Goal: Transaction & Acquisition: Purchase product/service

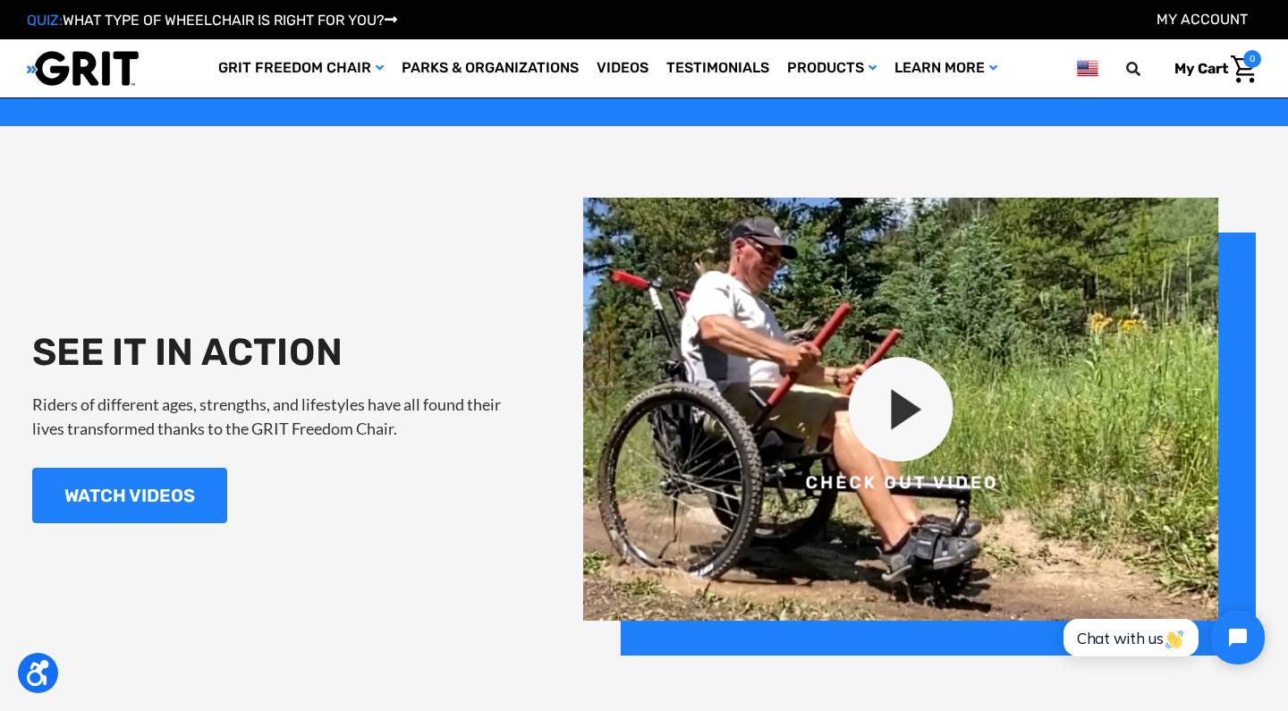
scroll to position [1776, 0]
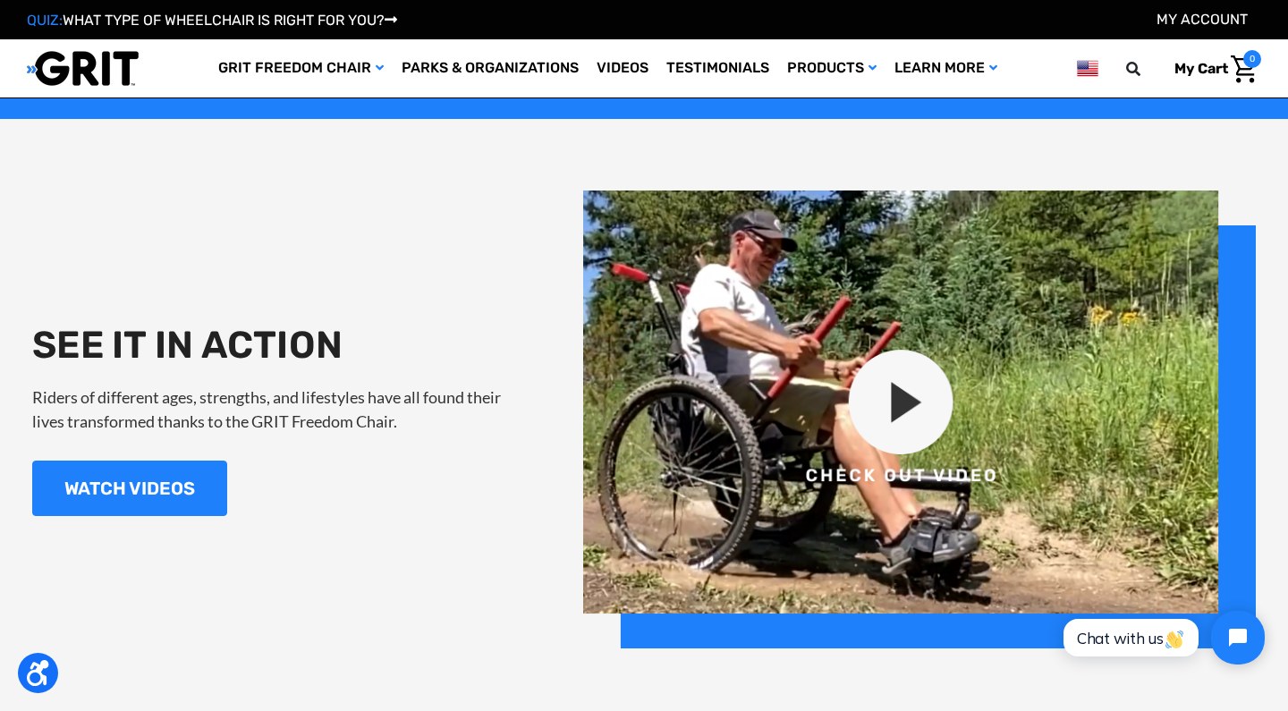
click at [909, 399] on img at bounding box center [919, 420] width 673 height 458
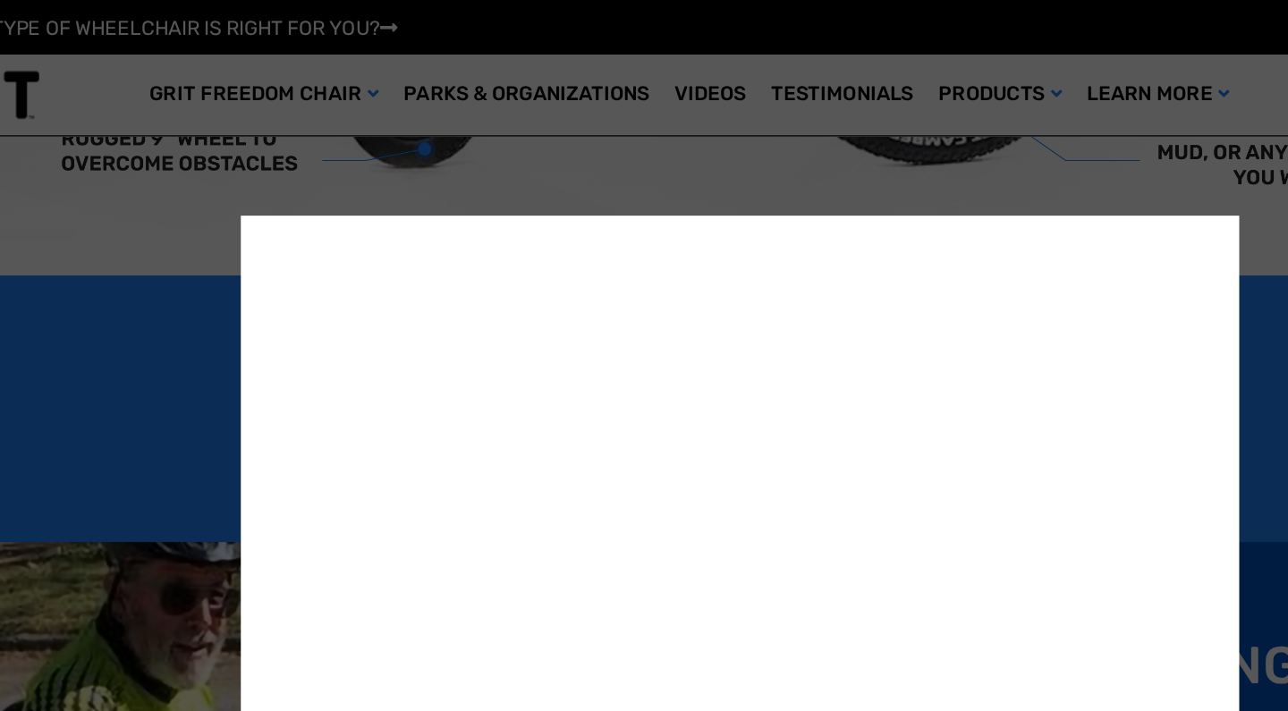
scroll to position [997, 0]
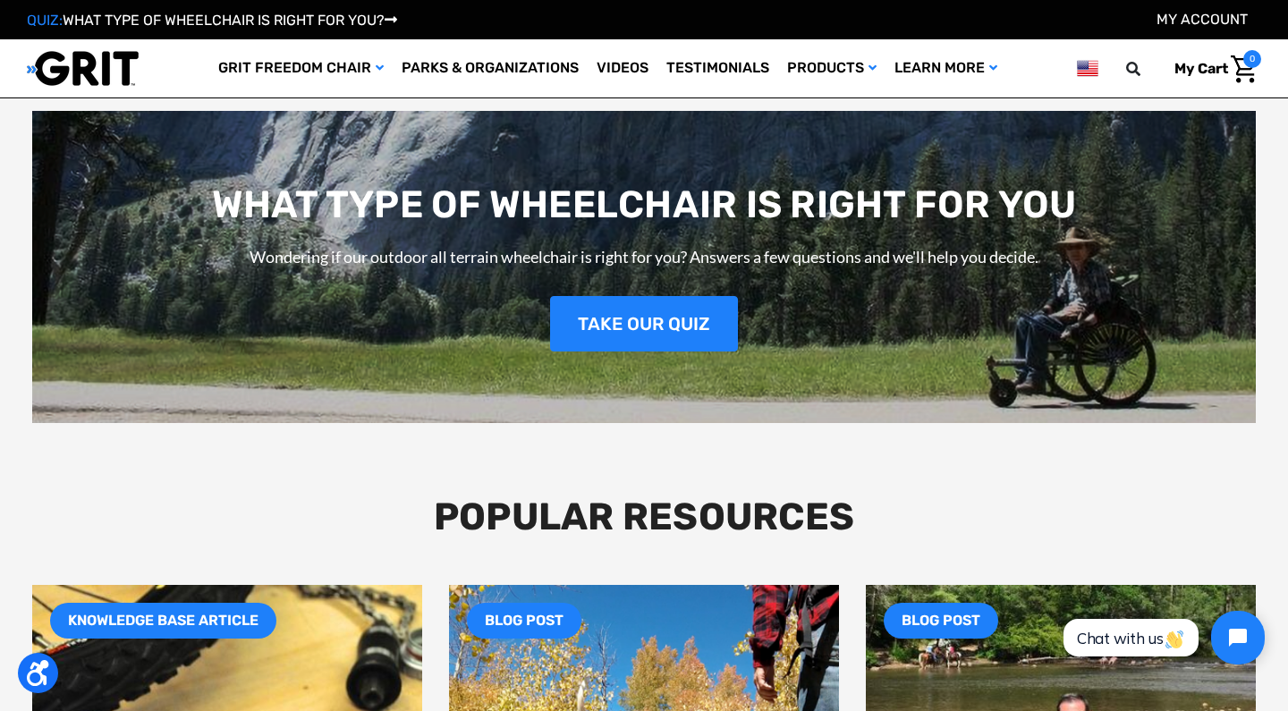
scroll to position [2376, 0]
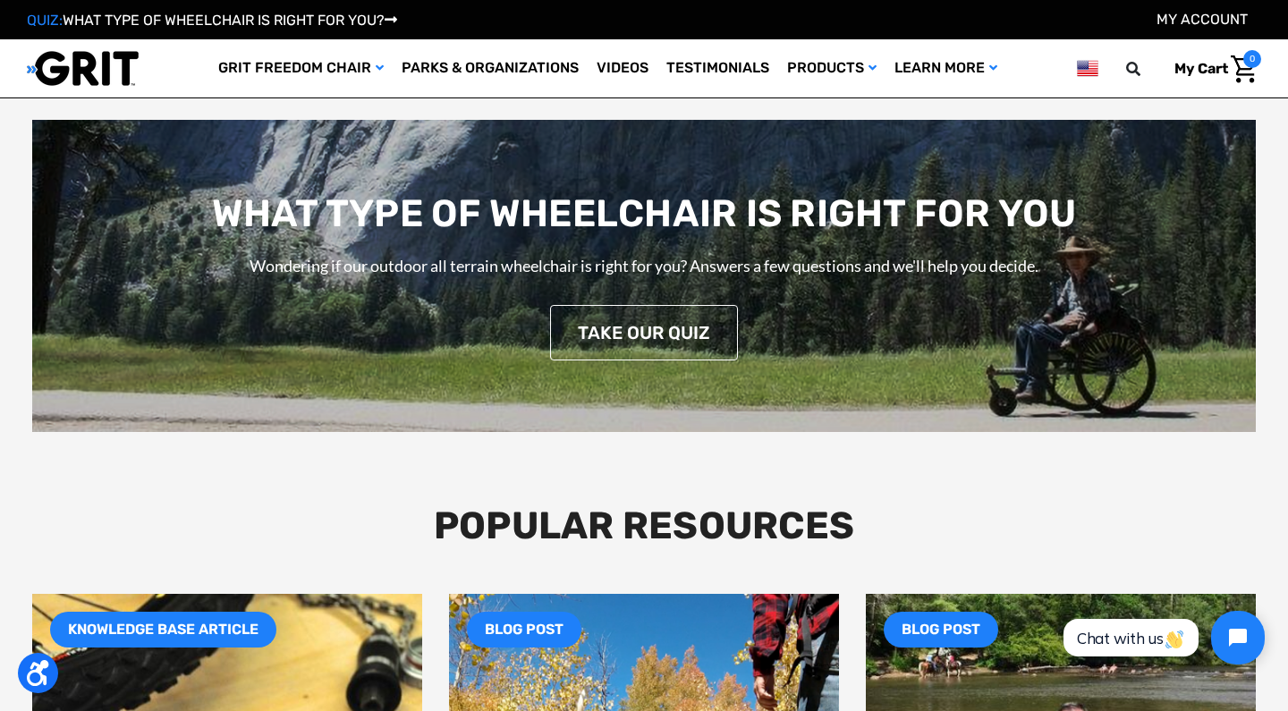
click at [623, 331] on link "TAKE OUR QUIZ" at bounding box center [644, 332] width 188 height 55
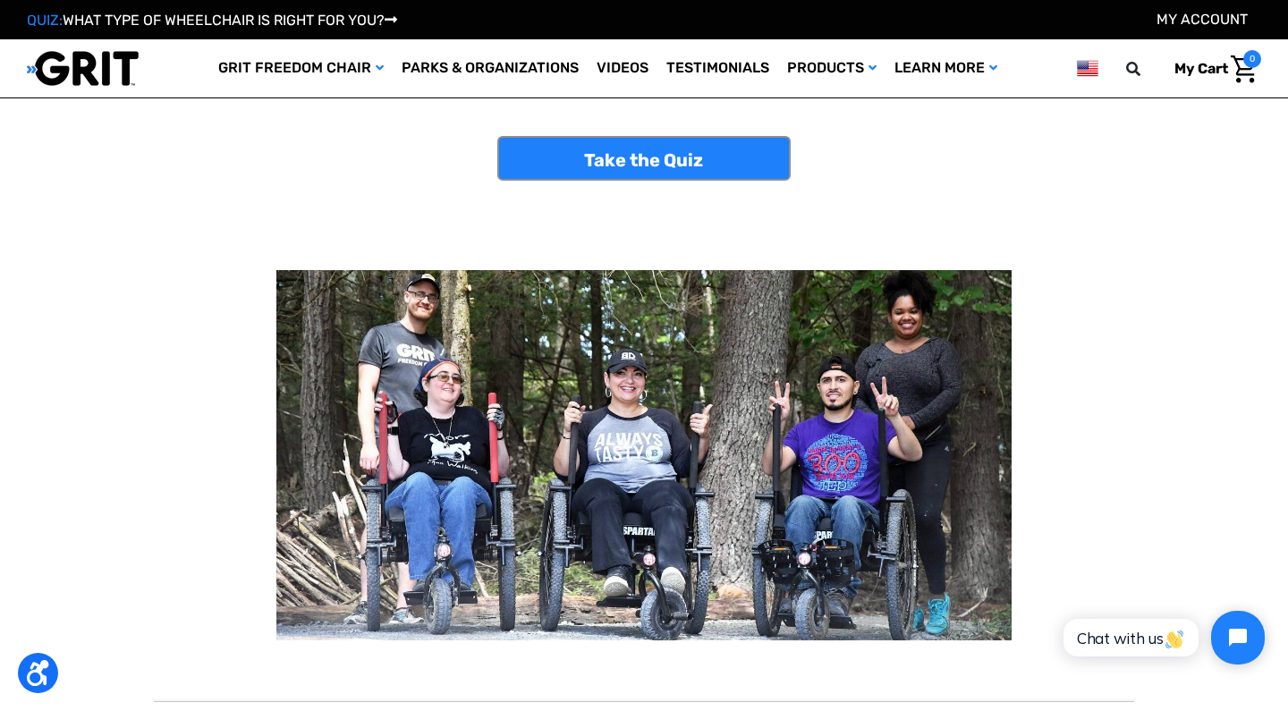
scroll to position [113, 0]
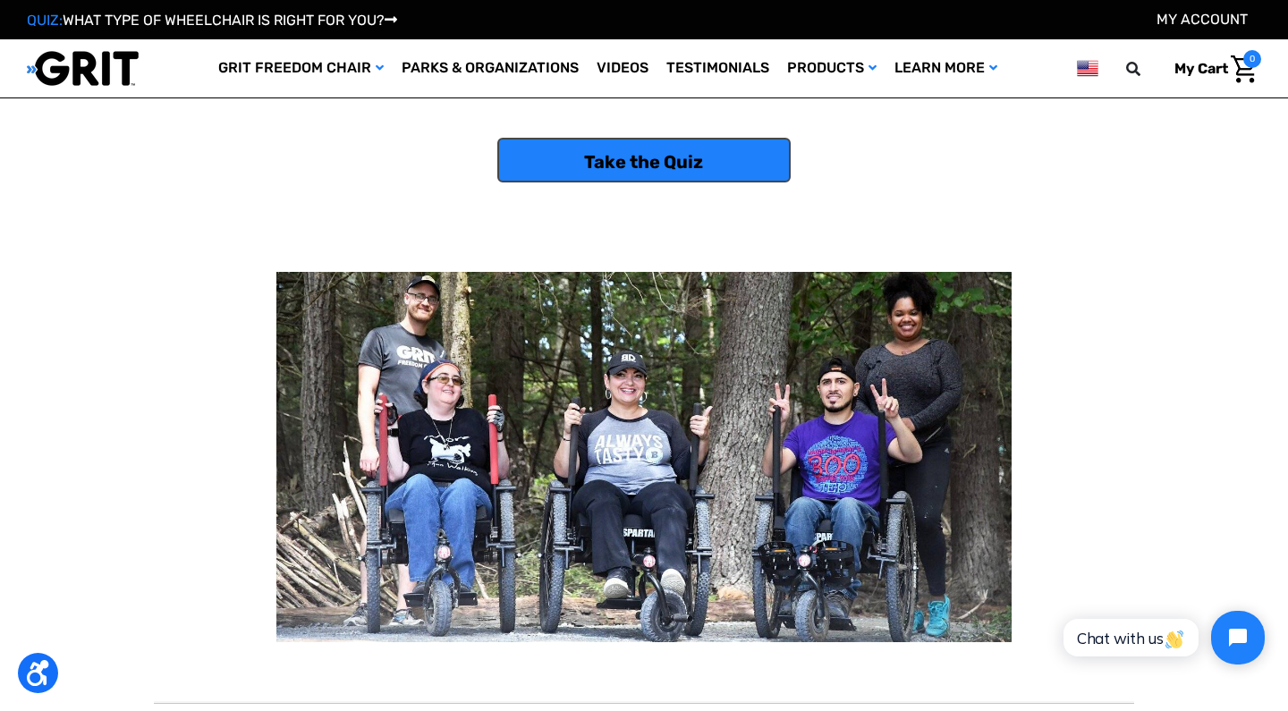
click at [636, 157] on link "Take the Quiz" at bounding box center [644, 160] width 294 height 45
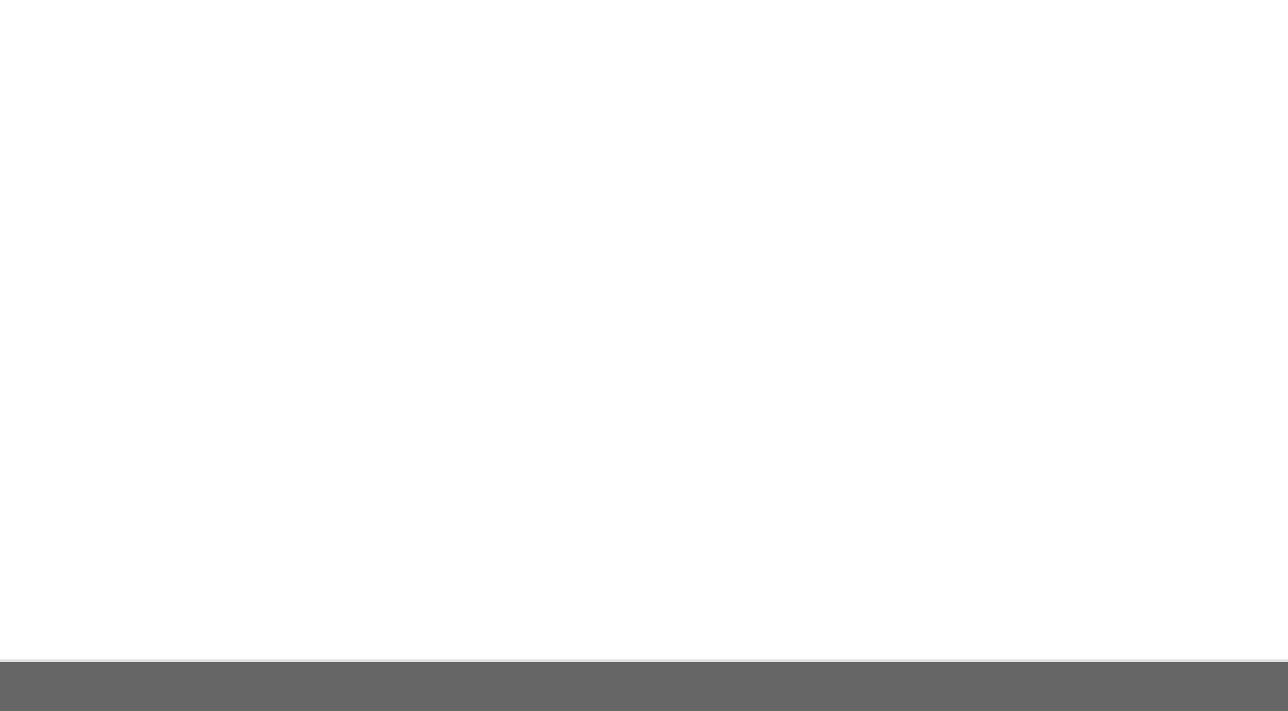
scroll to position [94, 0]
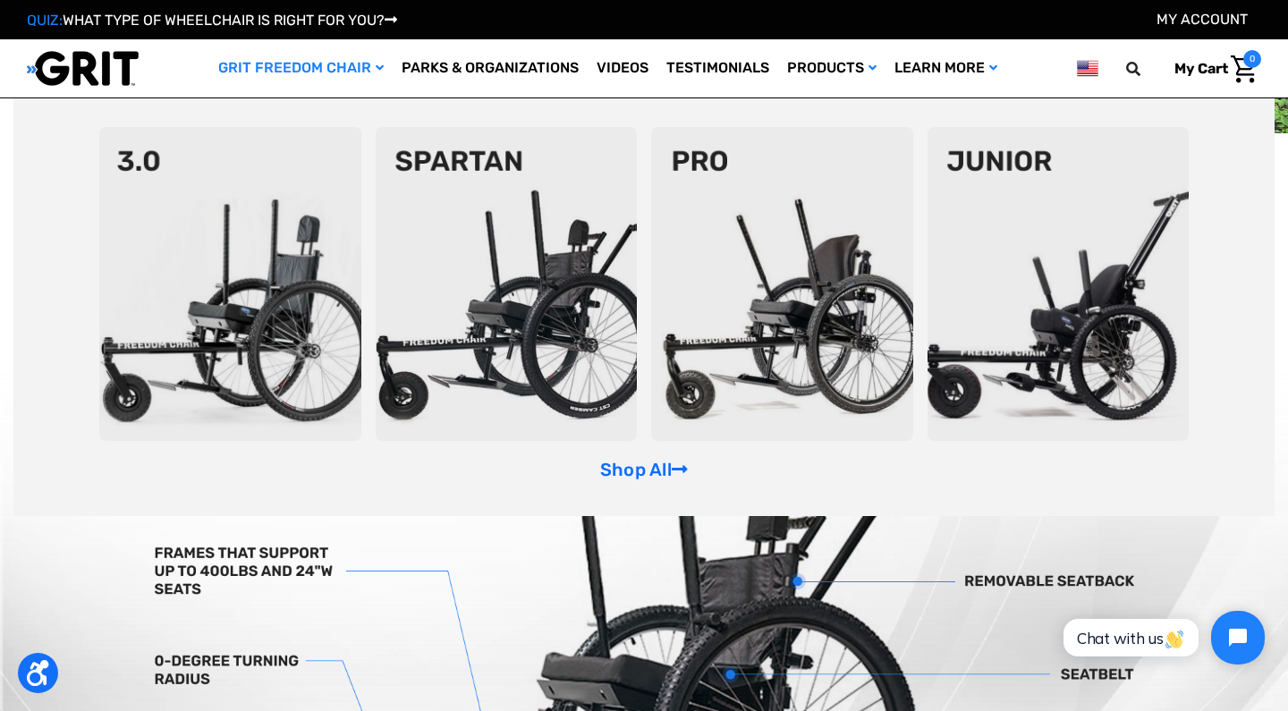
click at [803, 310] on img at bounding box center [782, 284] width 262 height 314
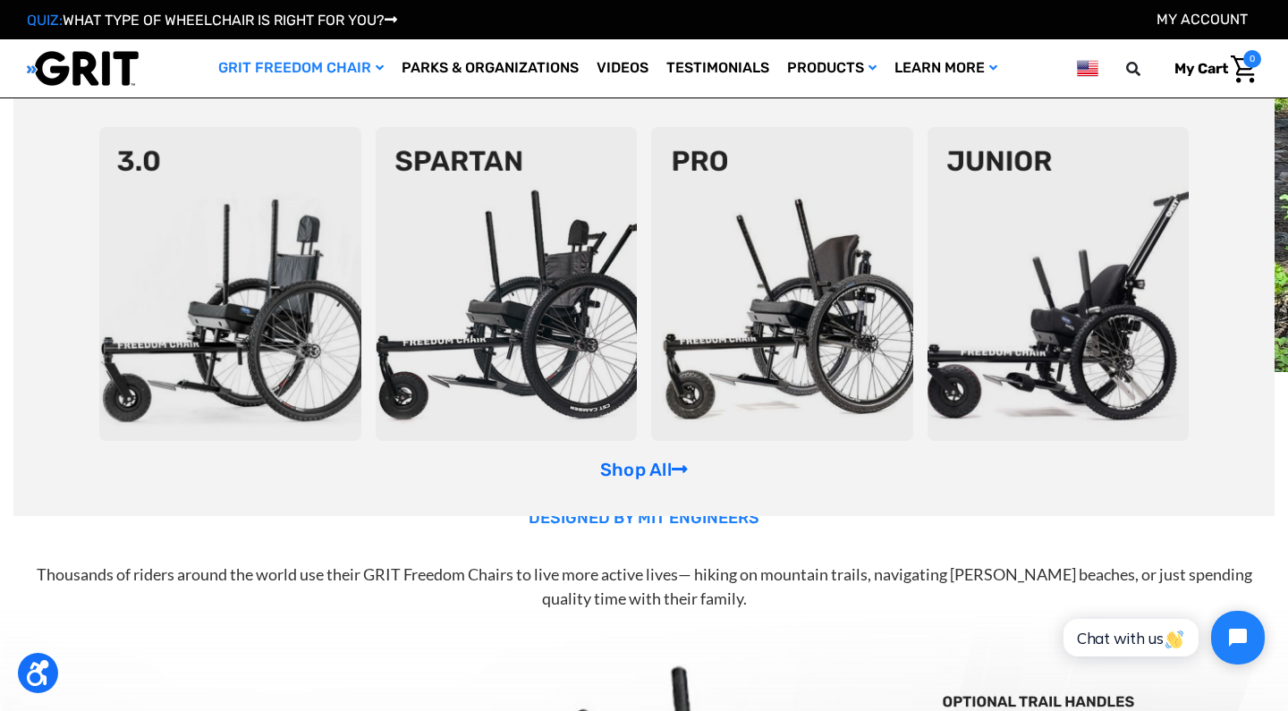
click at [1064, 346] on img at bounding box center [1059, 284] width 262 height 314
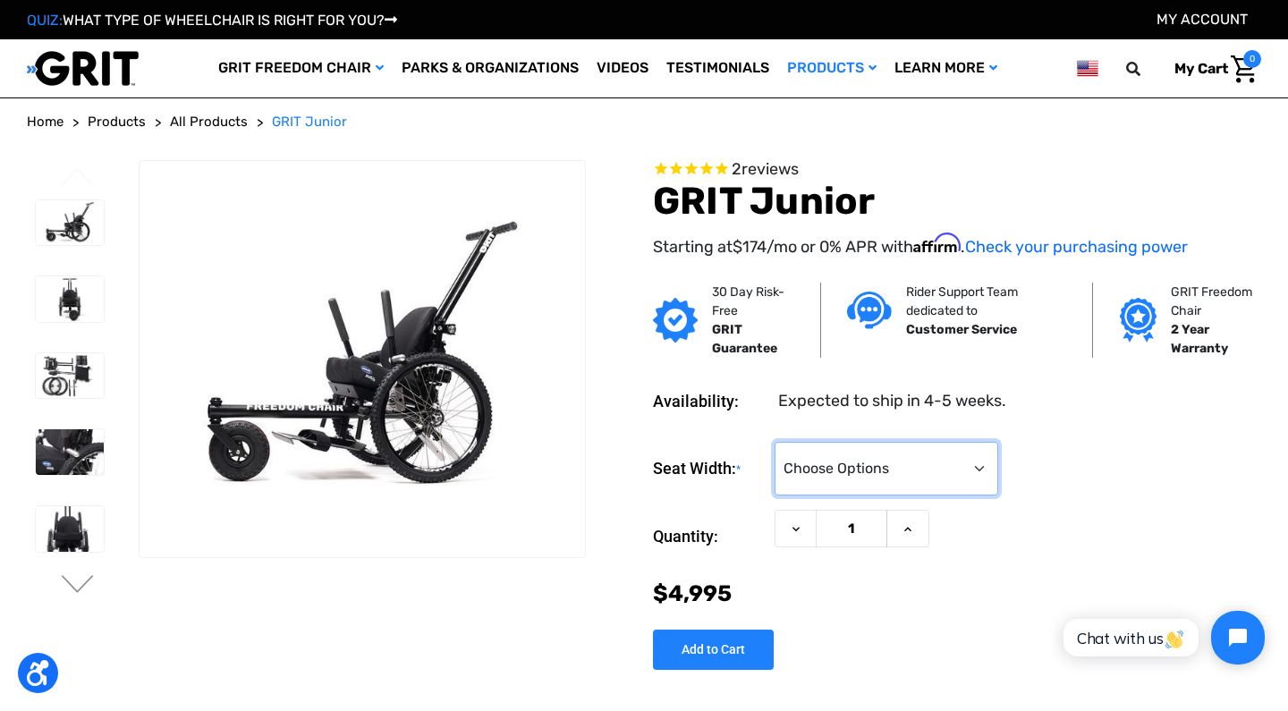
click at [977, 461] on select "Choose Options <10" 11-12"" at bounding box center [887, 469] width 224 height 54
select select "337"
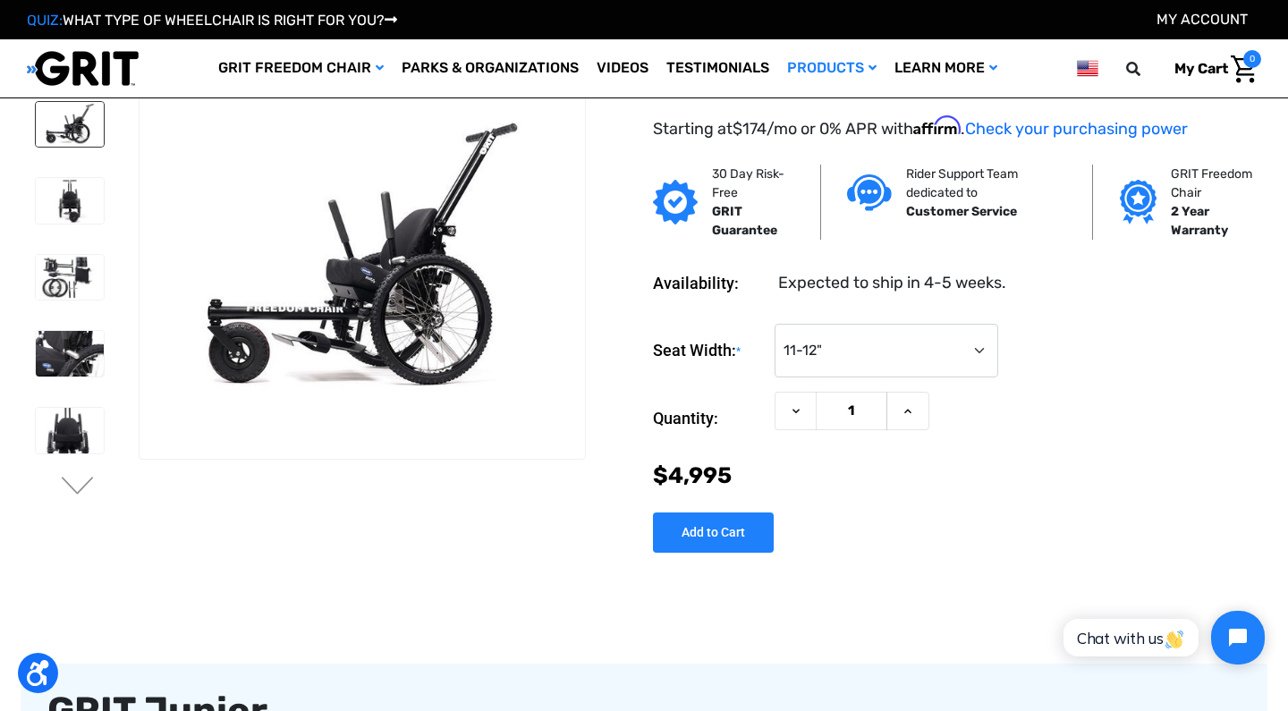
click at [73, 127] on img at bounding box center [70, 125] width 68 height 46
click at [66, 202] on img at bounding box center [70, 201] width 68 height 46
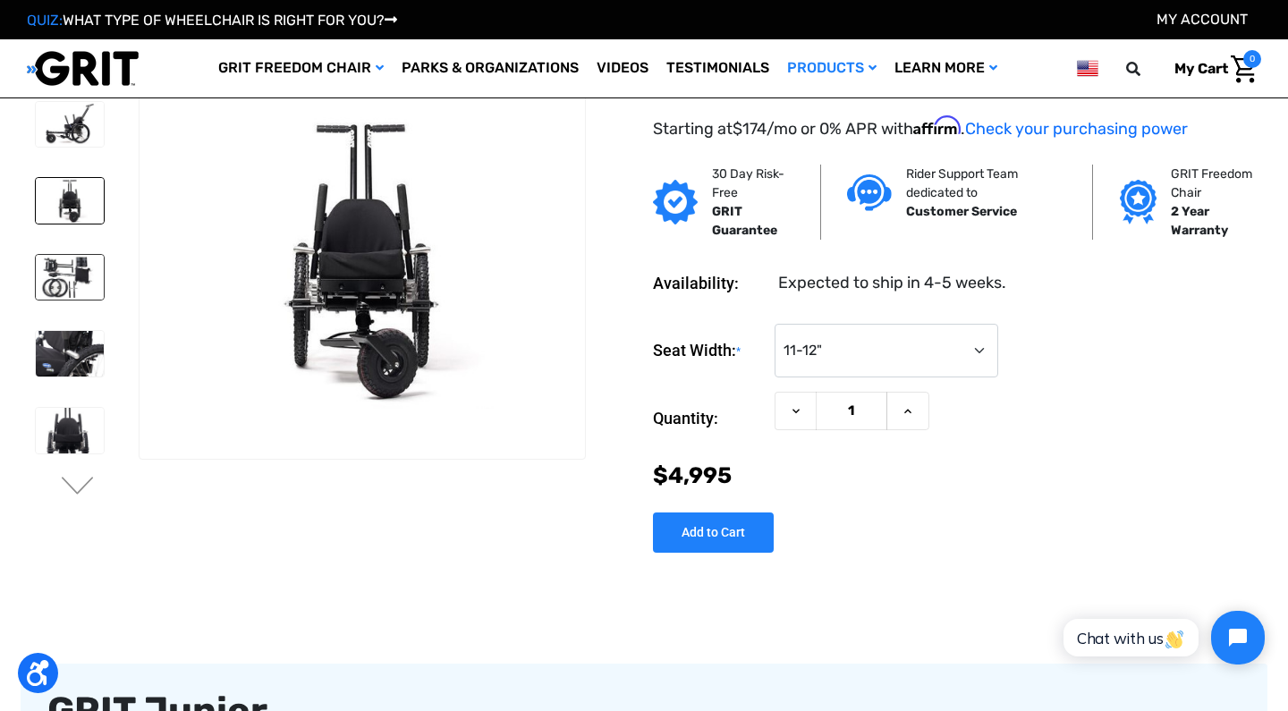
click at [67, 274] on img at bounding box center [70, 278] width 68 height 46
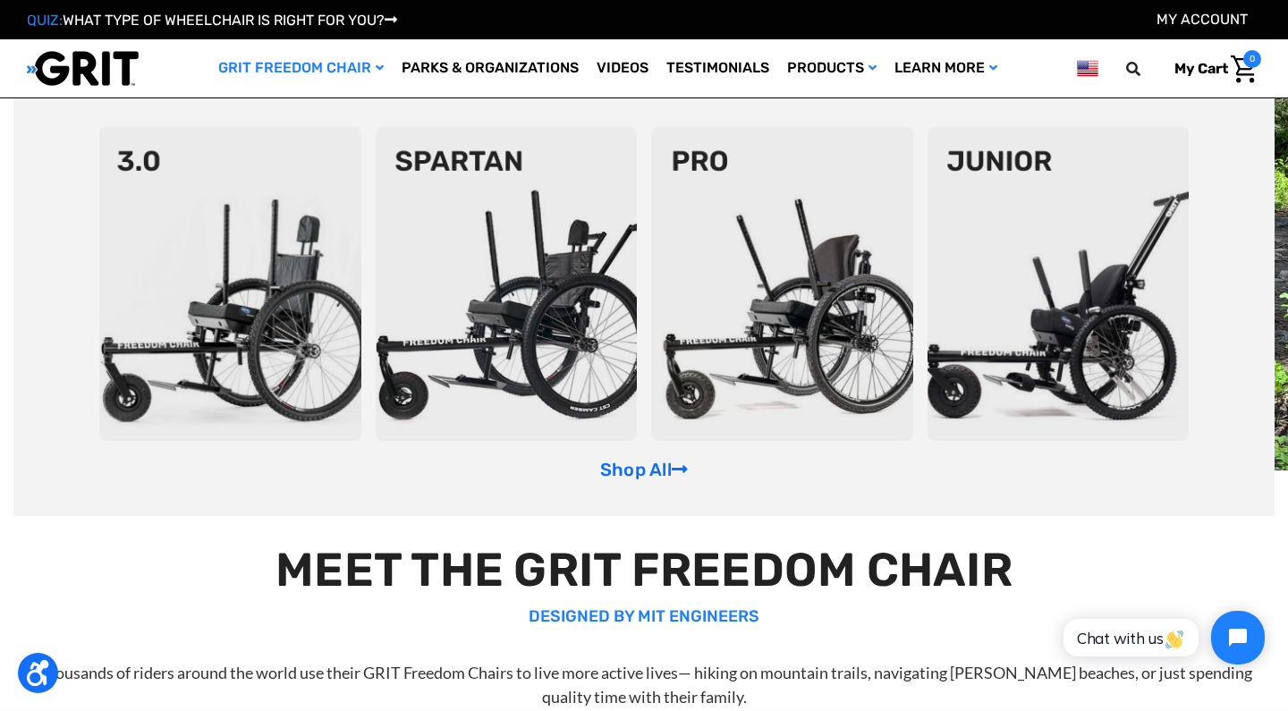
click at [261, 306] on img at bounding box center [230, 284] width 262 height 314
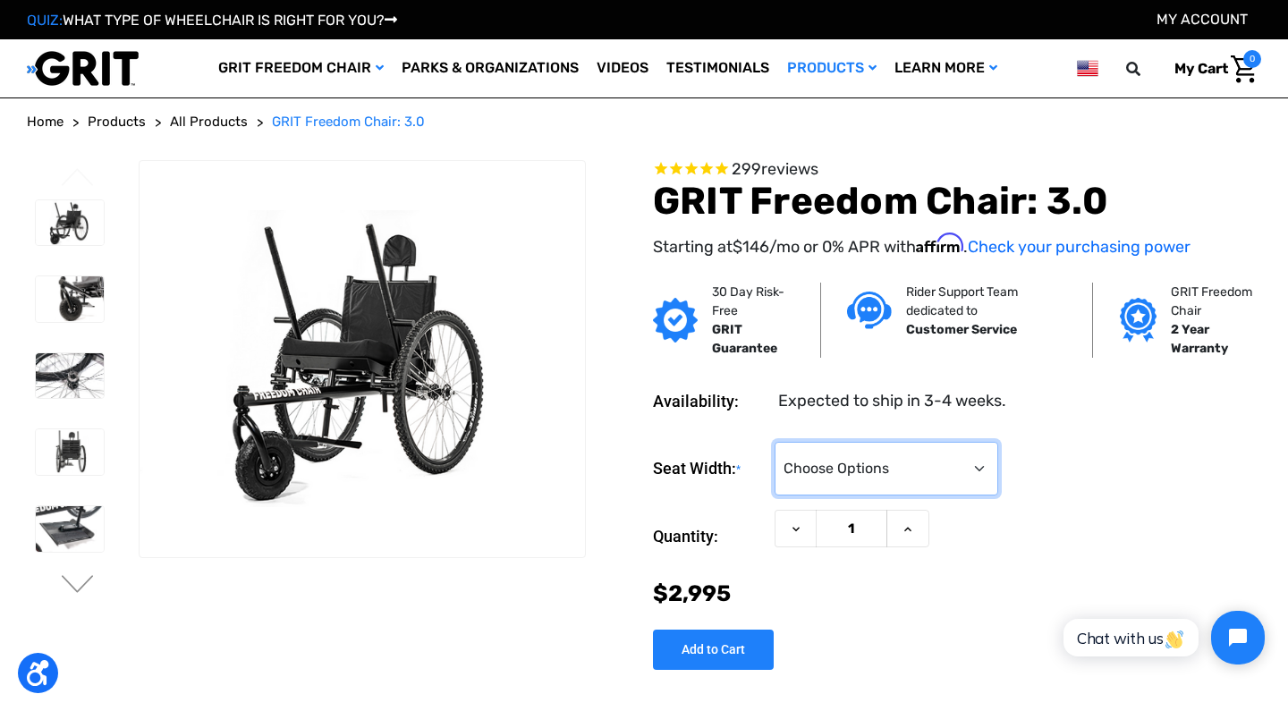
click at [980, 462] on select "Choose Options 16" 18" 20"" at bounding box center [887, 469] width 224 height 54
